Goal: Share content

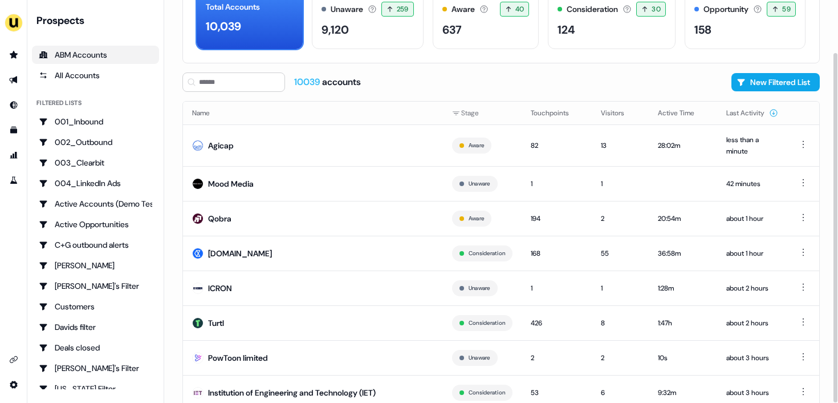
scroll to position [103, 0]
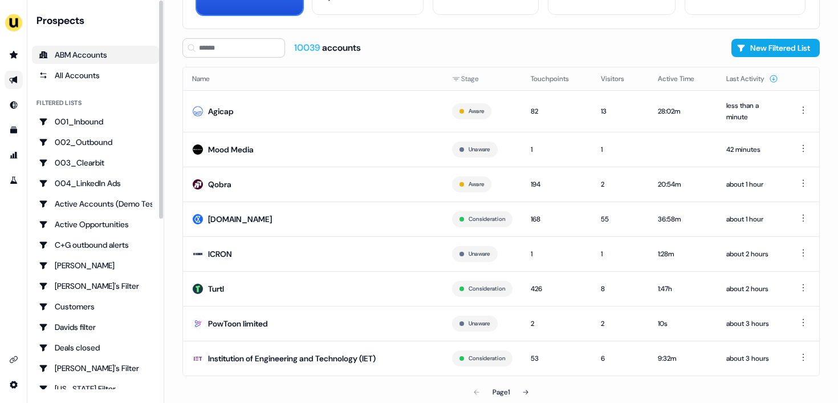
click at [13, 78] on icon "Go to outbound experience" at bounding box center [13, 79] width 8 height 7
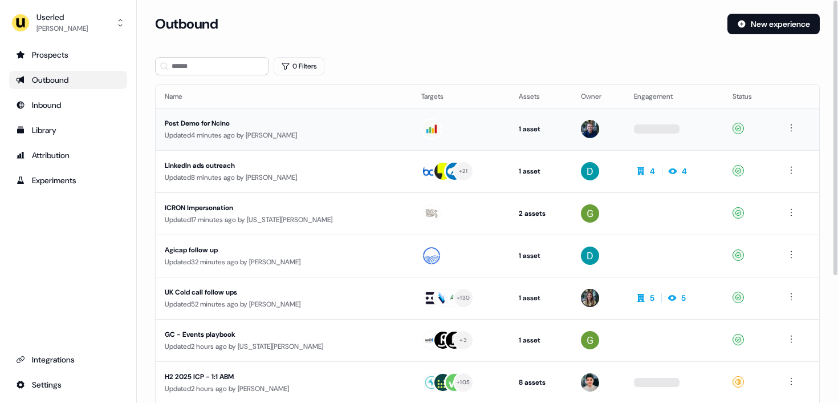
click at [334, 125] on div "Post Demo for Ncino" at bounding box center [270, 122] width 210 height 11
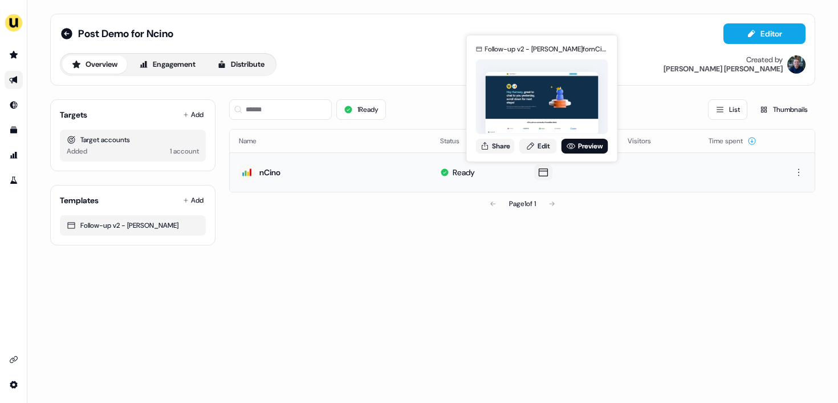
click at [506, 153] on div "Follow-up v2 - JJ for nCino Share Edit Preview" at bounding box center [542, 98] width 137 height 119
click at [503, 149] on button "Share" at bounding box center [495, 146] width 39 height 15
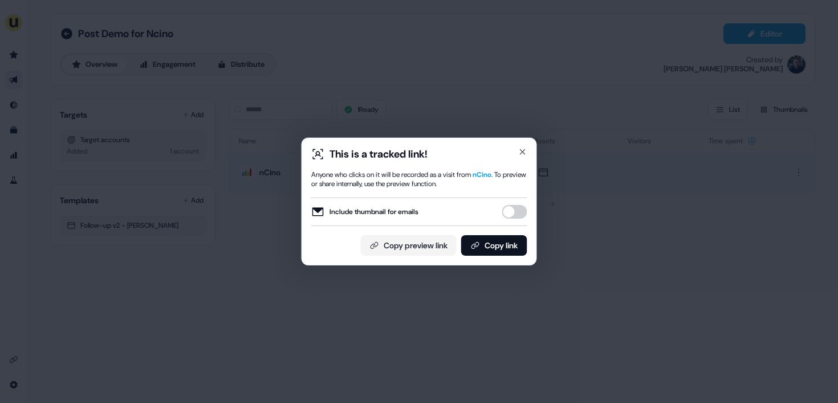
click at [515, 212] on button "Include thumbnail for emails" at bounding box center [514, 212] width 25 height 14
click at [499, 244] on button "Copy link" at bounding box center [494, 245] width 66 height 21
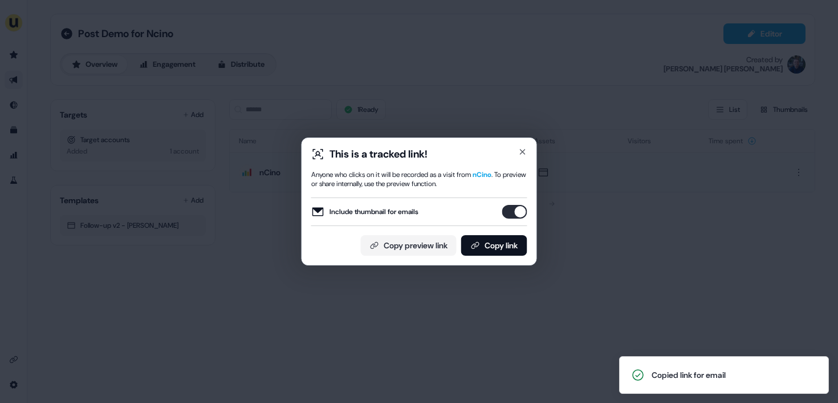
click at [555, 330] on div "This is a tracked link! Anyone who clicks on it will be recorded as a visit fro…" at bounding box center [419, 201] width 838 height 403
